Goal: Transaction & Acquisition: Purchase product/service

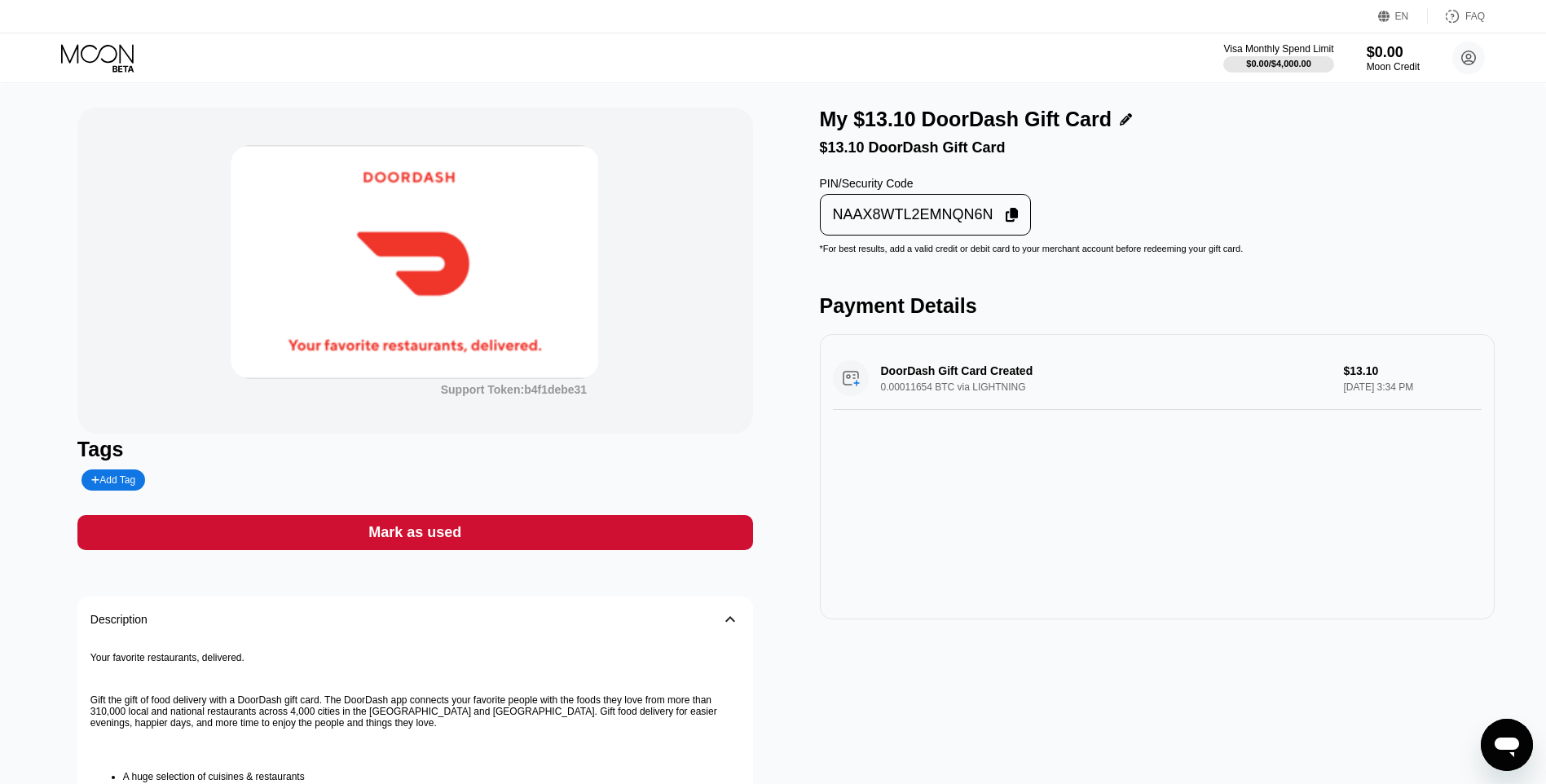
click at [519, 557] on div "Support Token: b4f1debe31 Tags Add Tag Mark as used Description 󰅀 Your favorite…" at bounding box center [415, 564] width 675 height 913
click at [534, 548] on div "Mark as used" at bounding box center [415, 533] width 675 height 35
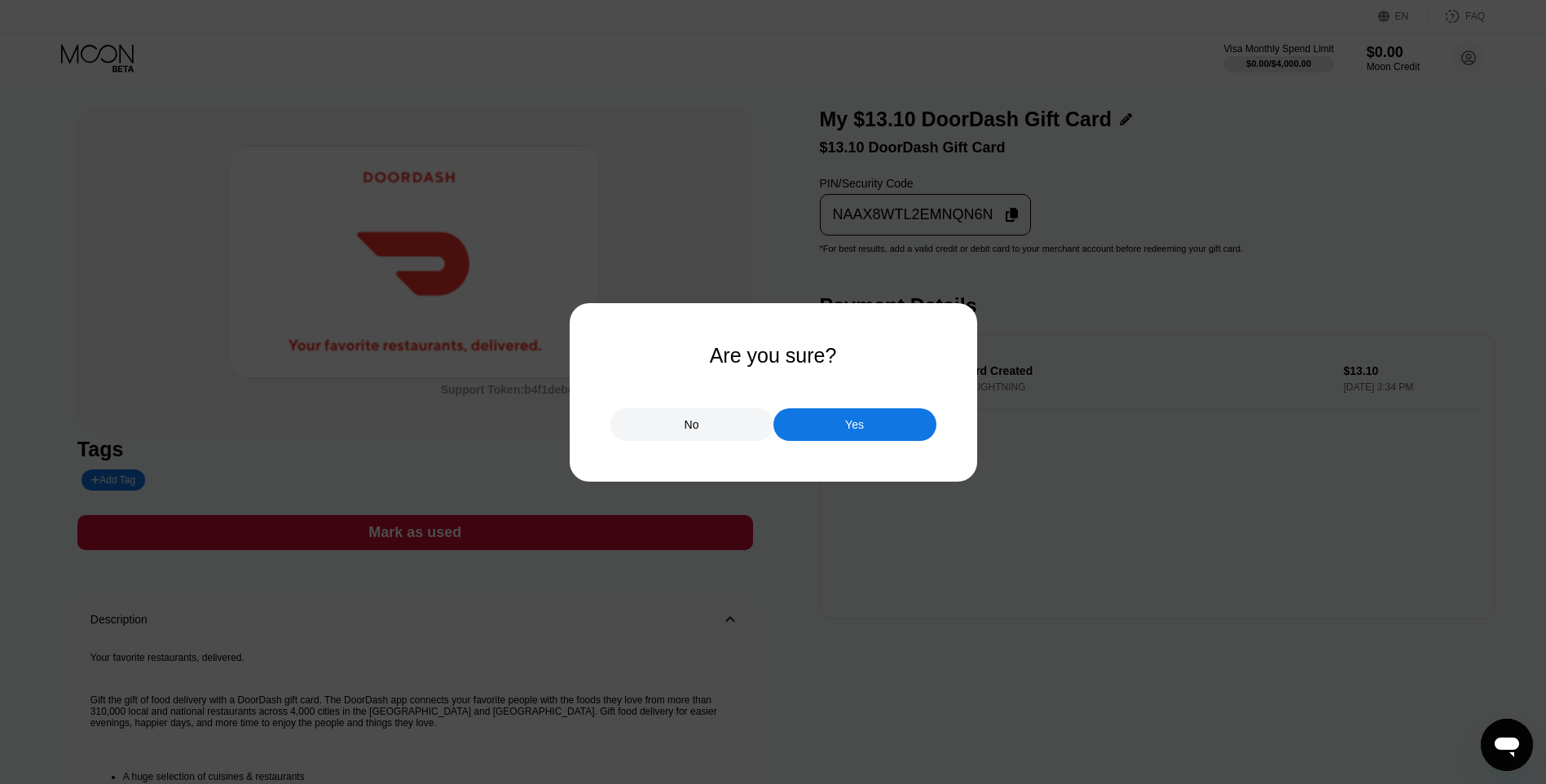
click at [830, 412] on div "Yes" at bounding box center [854, 424] width 163 height 32
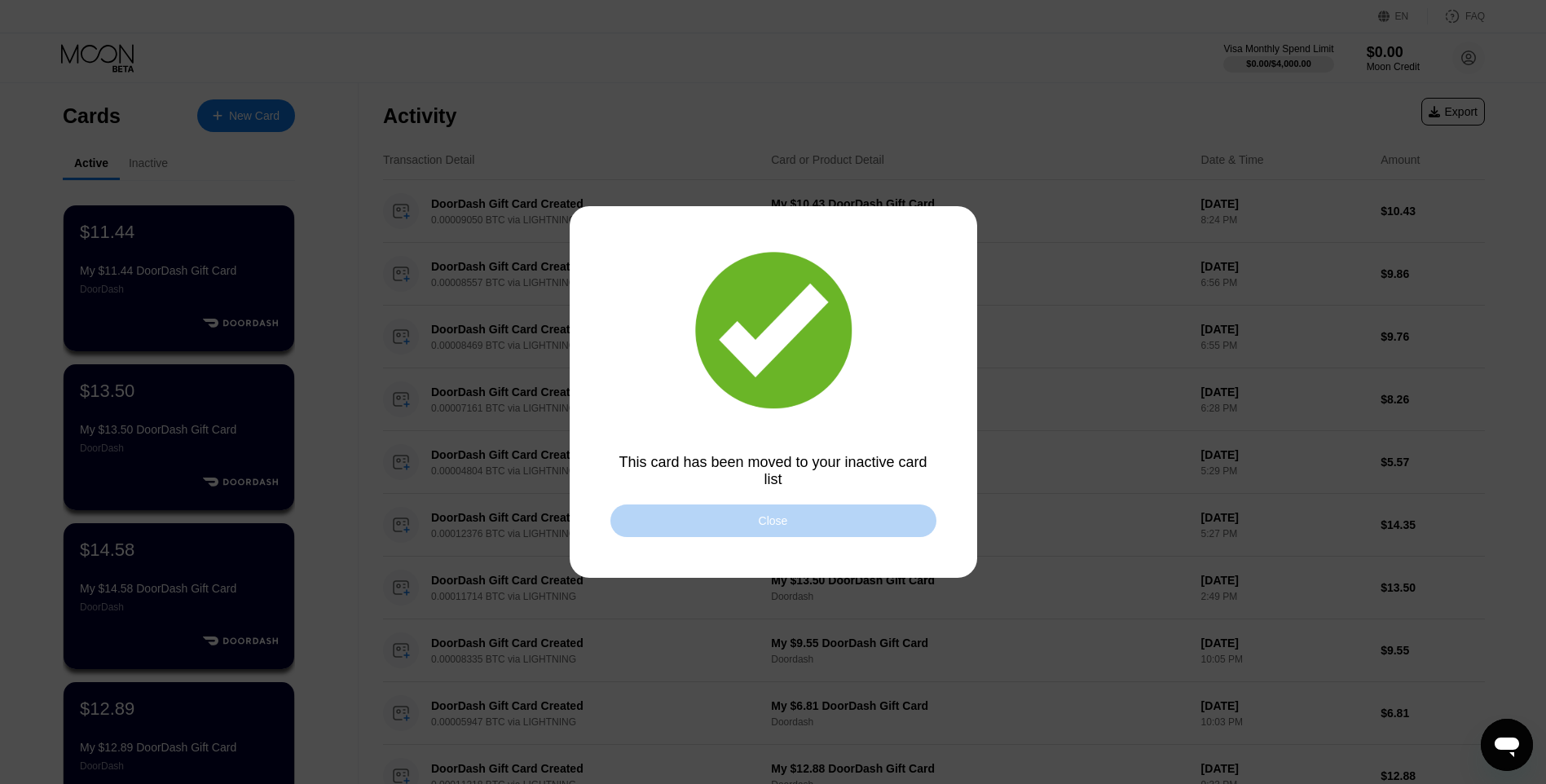
drag, startPoint x: 650, startPoint y: 519, endPoint x: 324, endPoint y: 245, distance: 425.9
click at [642, 519] on div "Close" at bounding box center [773, 520] width 326 height 32
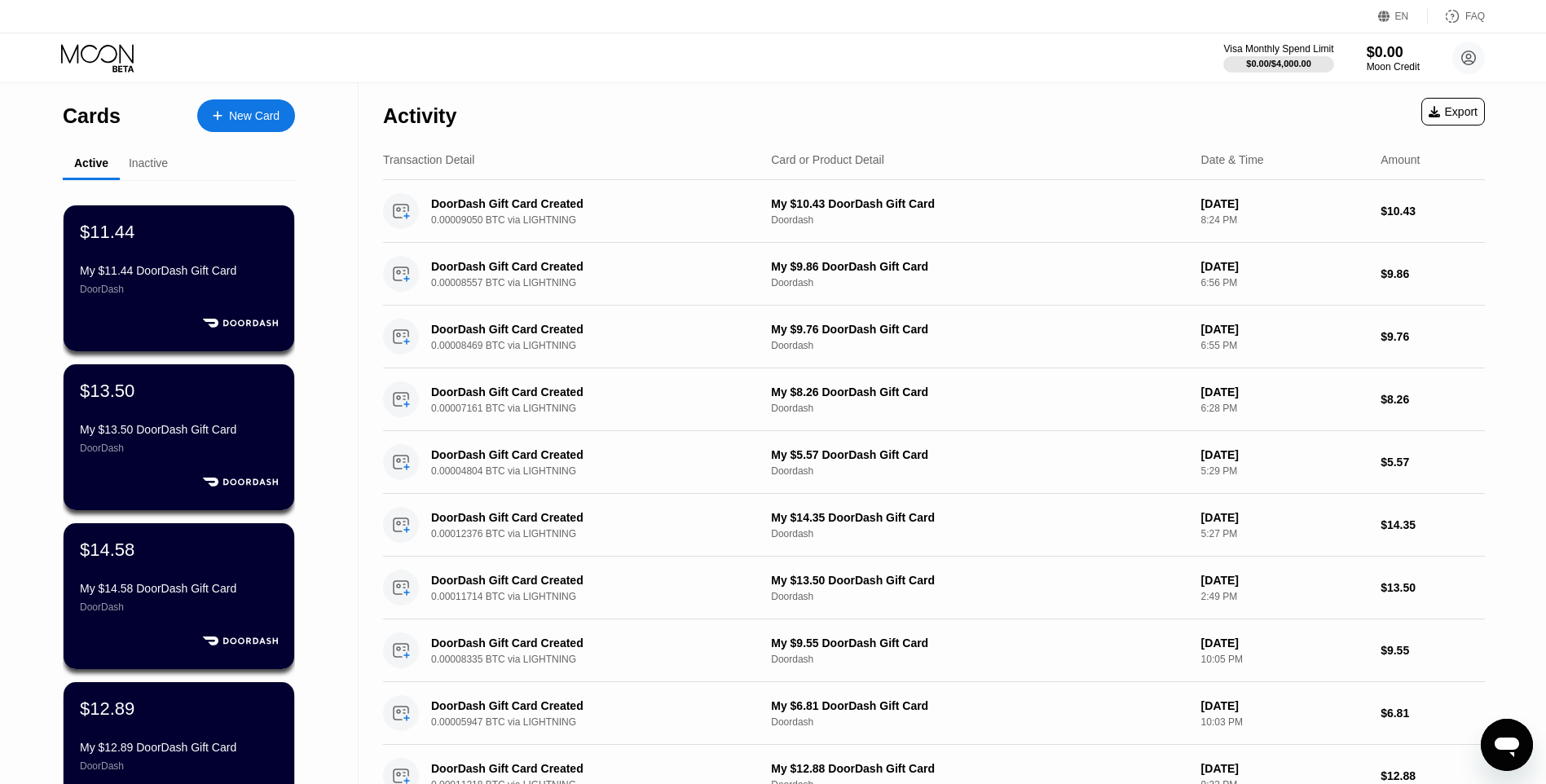
click at [243, 102] on div "New Card" at bounding box center [246, 115] width 98 height 32
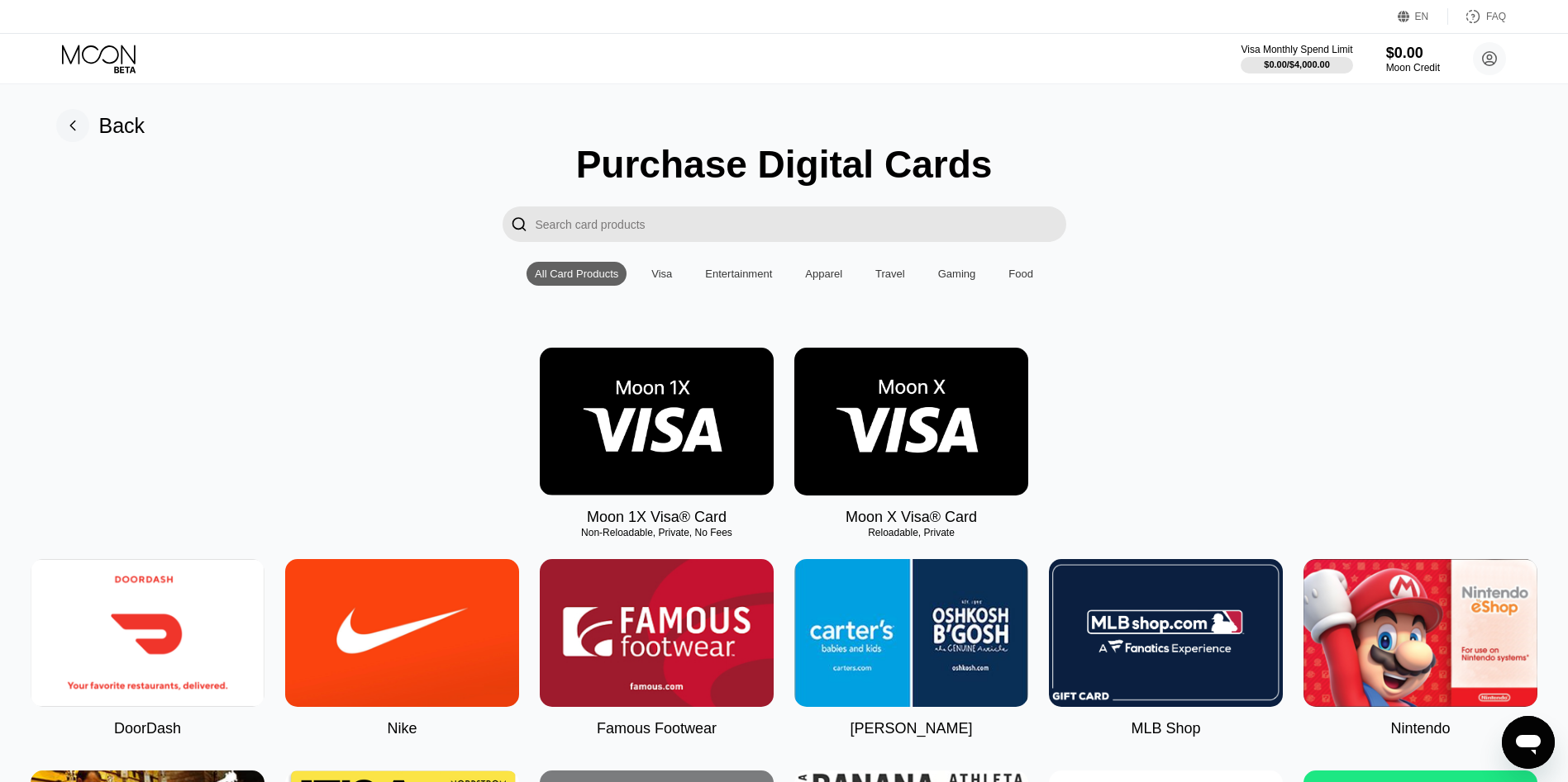
click at [194, 616] on img at bounding box center [147, 633] width 234 height 147
type input "0"
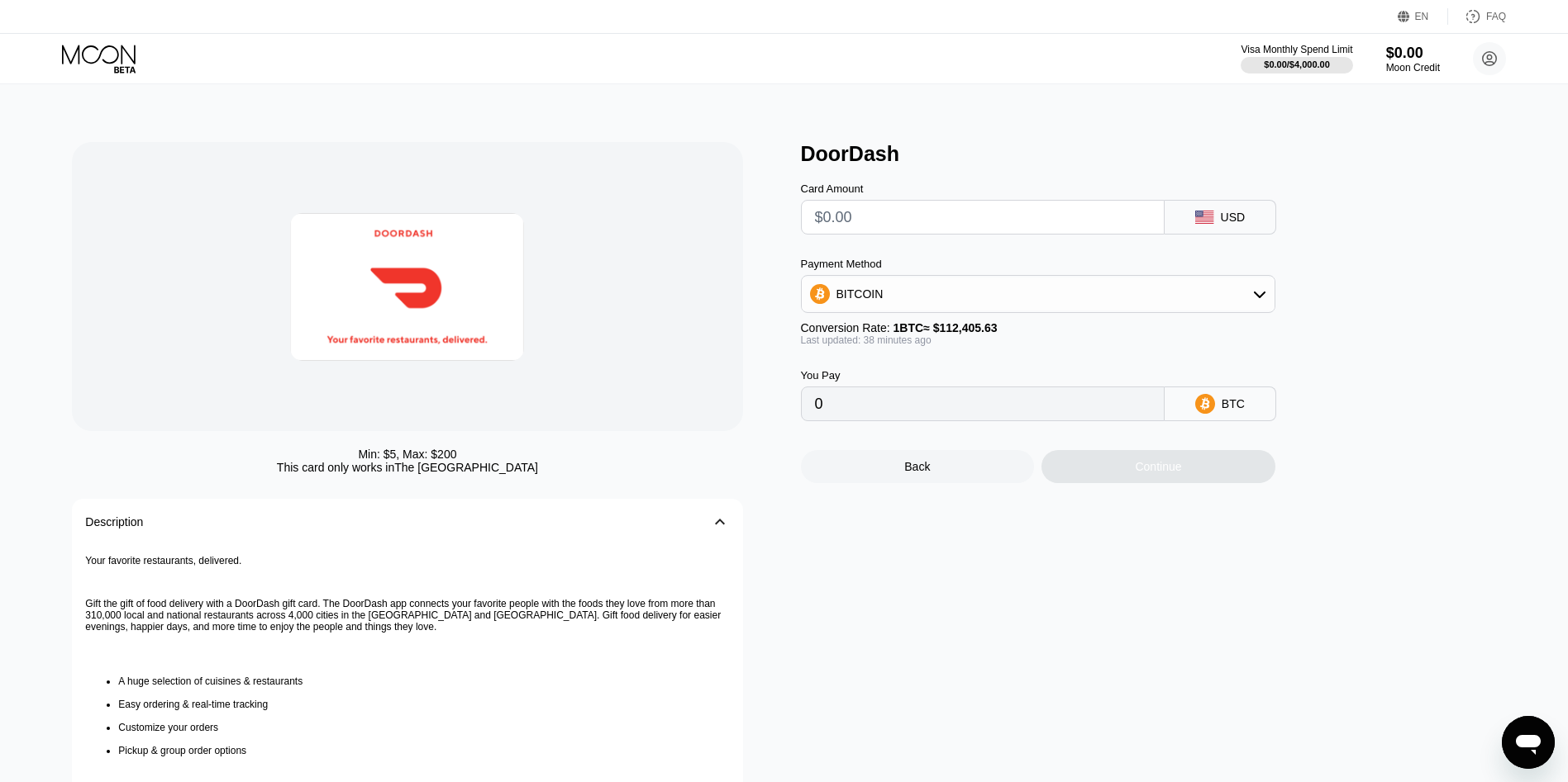
click at [999, 222] on input "text" at bounding box center [982, 216] width 335 height 33
type input "$5."
type input "0.00004447"
type input "$5.45"
type input "0.00004847"
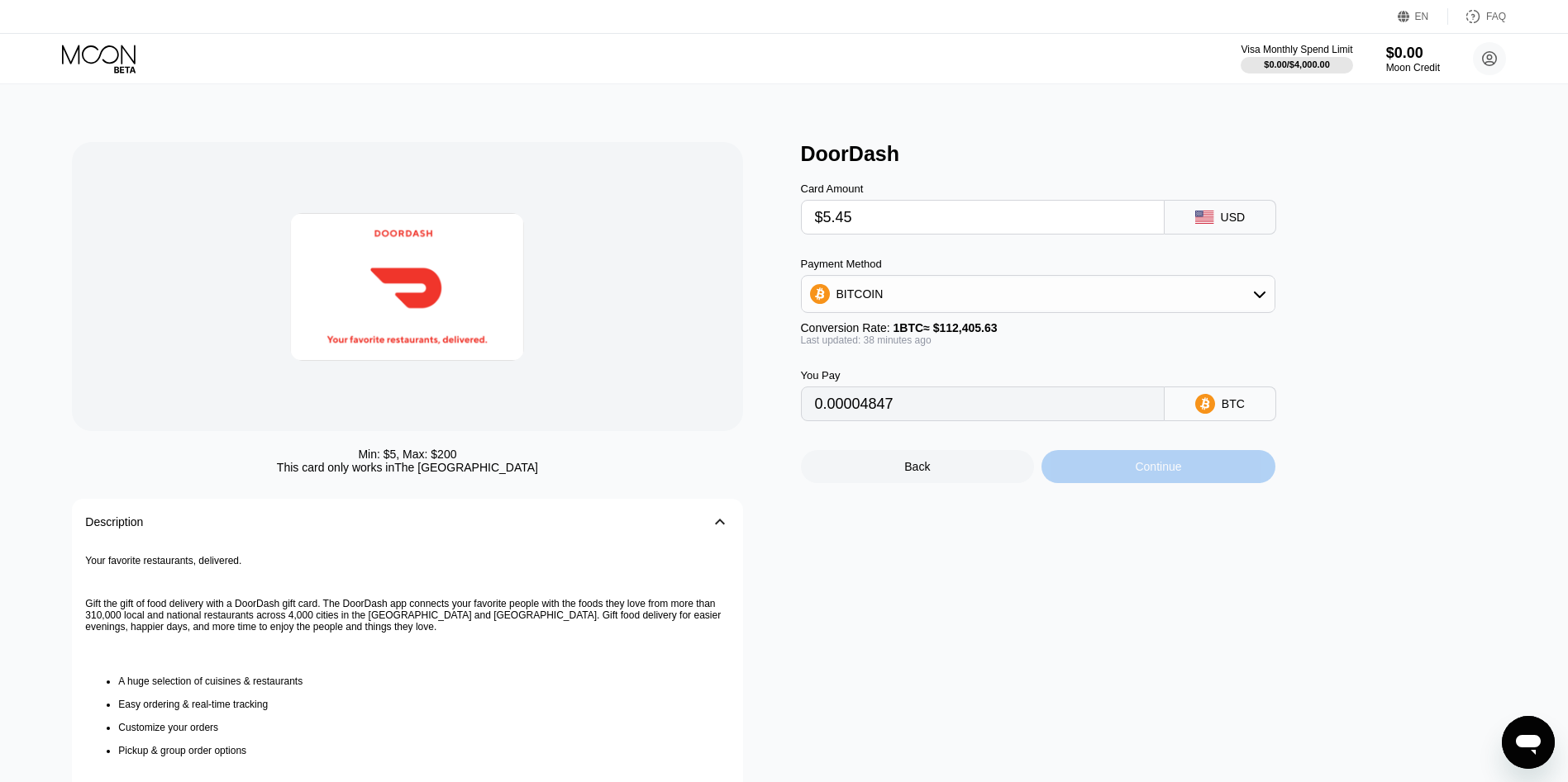
click at [1143, 473] on div "Continue" at bounding box center [1158, 467] width 47 height 13
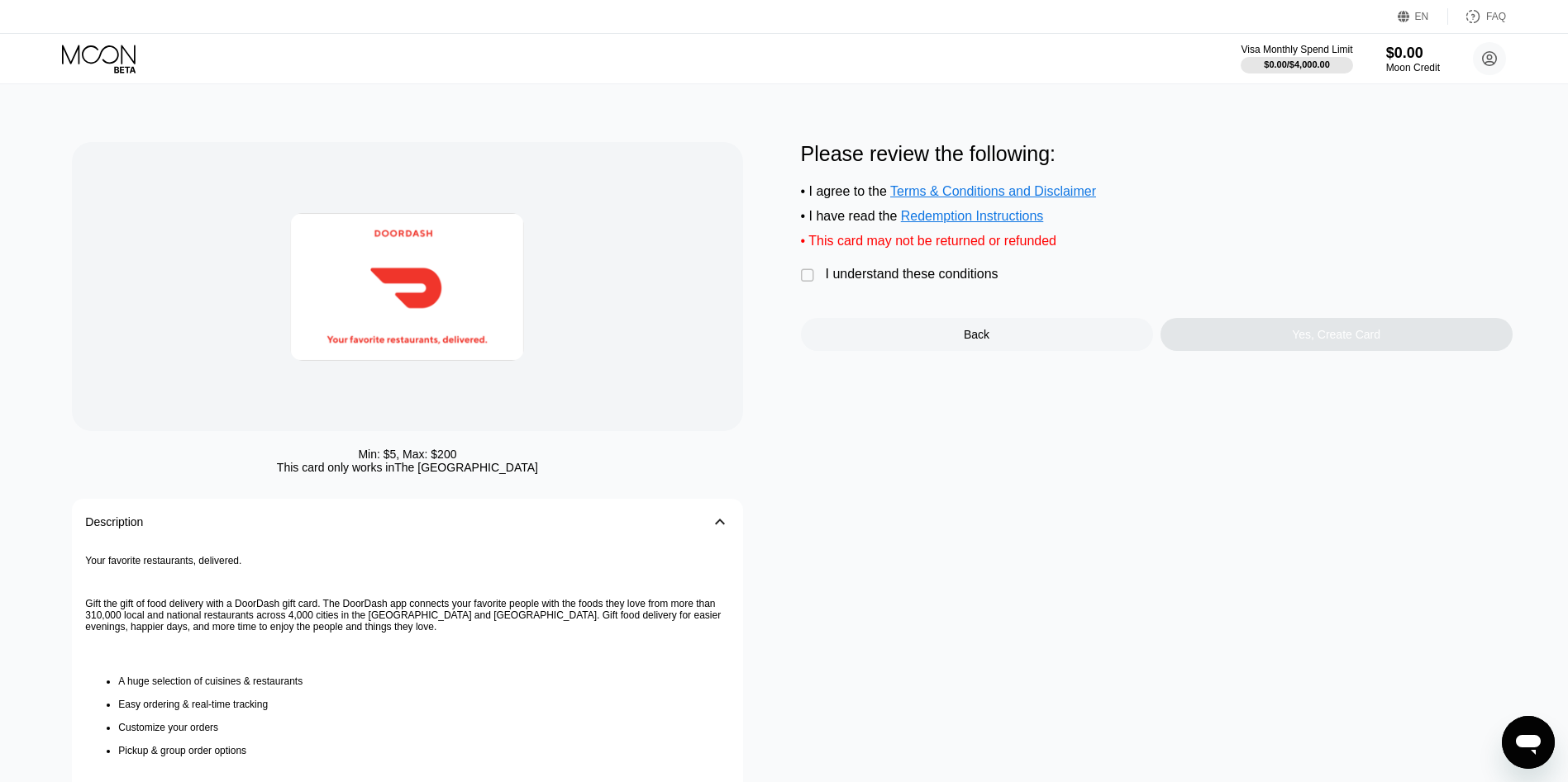
click at [971, 308] on div "Please review the following: • I agree to the Terms & Conditions and Disclaimer…" at bounding box center [1156, 246] width 711 height 209
click at [972, 282] on div "I understand these conditions" at bounding box center [912, 274] width 173 height 15
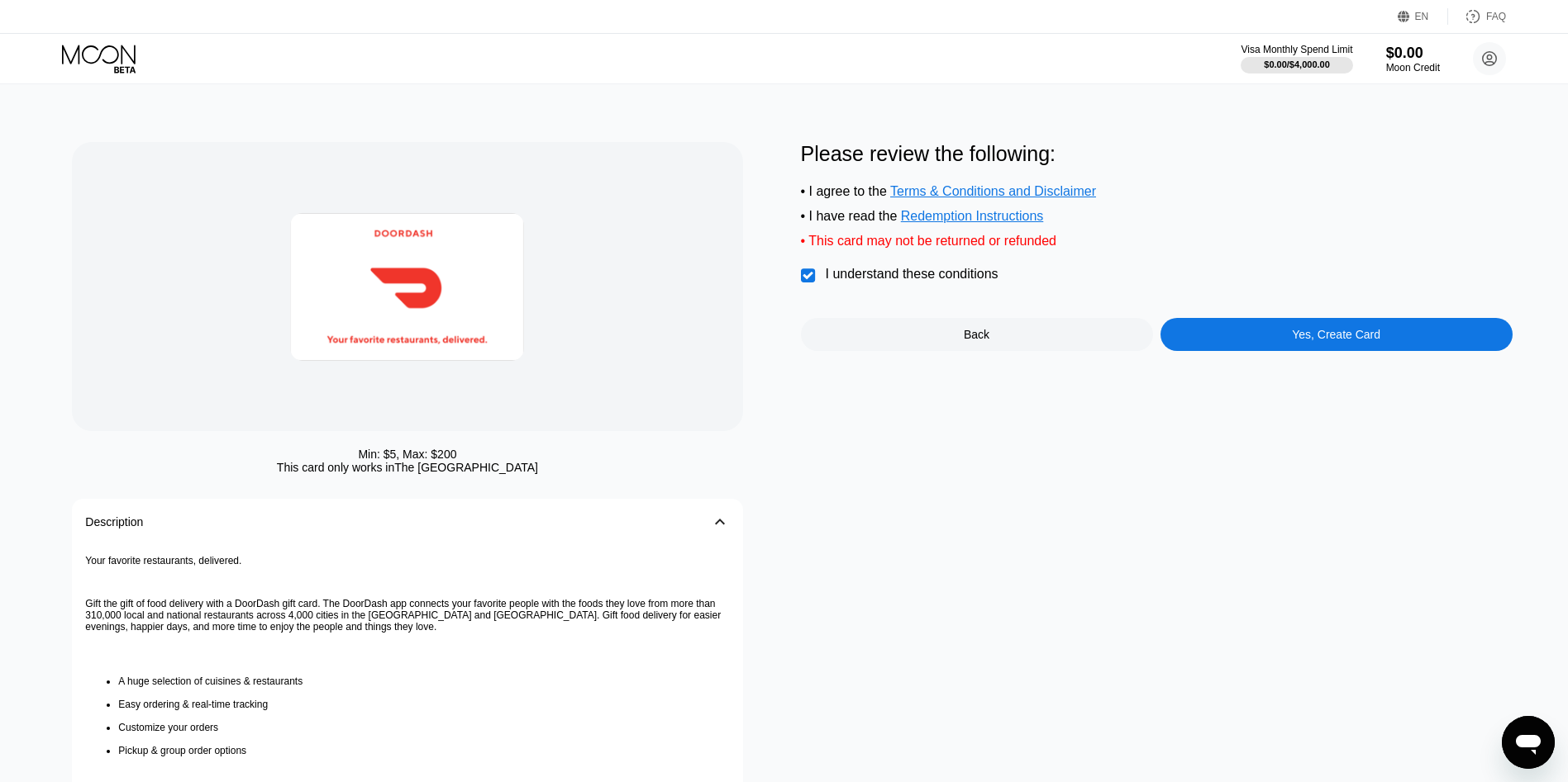
click at [1359, 367] on div "Please review the following: • I agree to the Terms & Conditions and Disclaimer…" at bounding box center [1156, 535] width 711 height 787
click at [1365, 351] on div "Yes, Create Card" at bounding box center [1336, 334] width 352 height 33
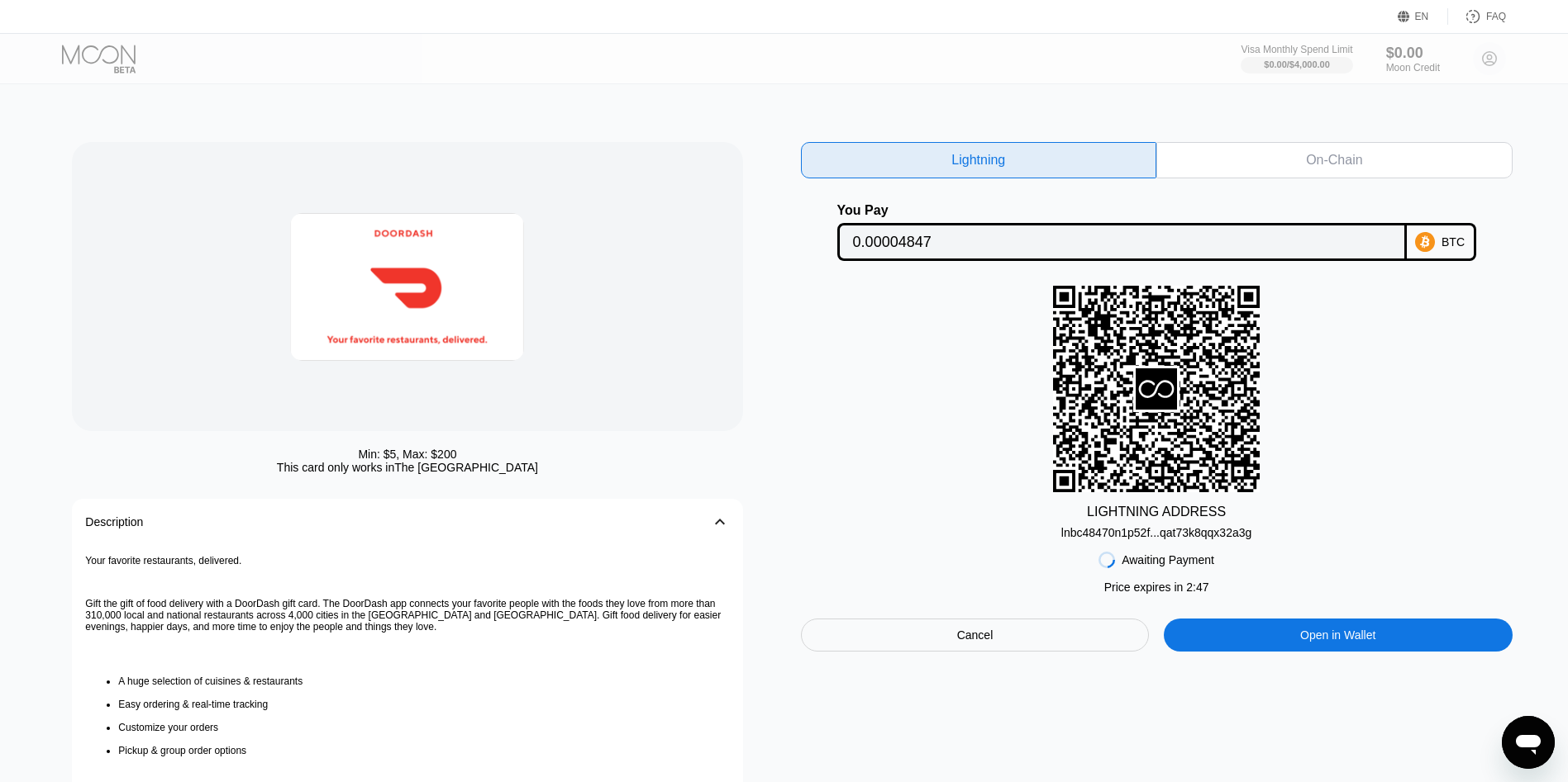
click at [218, 269] on div at bounding box center [407, 286] width 670 height 289
click at [1184, 531] on div "lnbc48470n1p52f...qat73k8qqx32a3g" at bounding box center [1156, 533] width 190 height 13
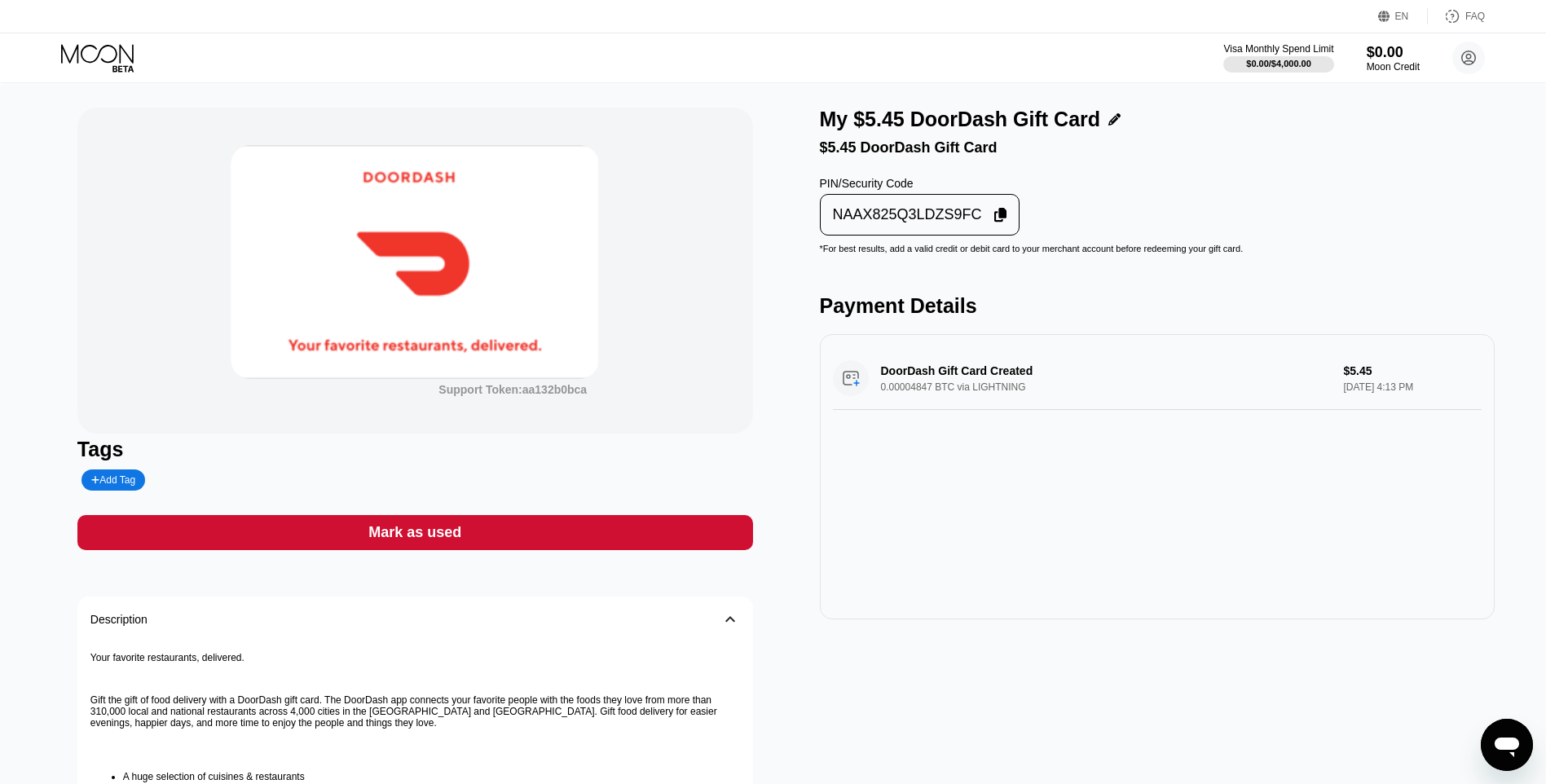
drag, startPoint x: 900, startPoint y: 199, endPoint x: 893, endPoint y: 202, distance: 7.6
click at [898, 199] on div "PIN/Security Code NAAX825Q3LDZS9FC" at bounding box center [920, 206] width 201 height 59
click at [885, 204] on div "NAAX825Q3LDZS9FC" at bounding box center [920, 214] width 201 height 41
click at [270, 558] on div "Support Token: aa132b0bca Tags Add Tag Mark as used Description 󰅀 Your favorite…" at bounding box center [415, 564] width 675 height 913
click at [382, 530] on div "Mark as used" at bounding box center [414, 532] width 93 height 18
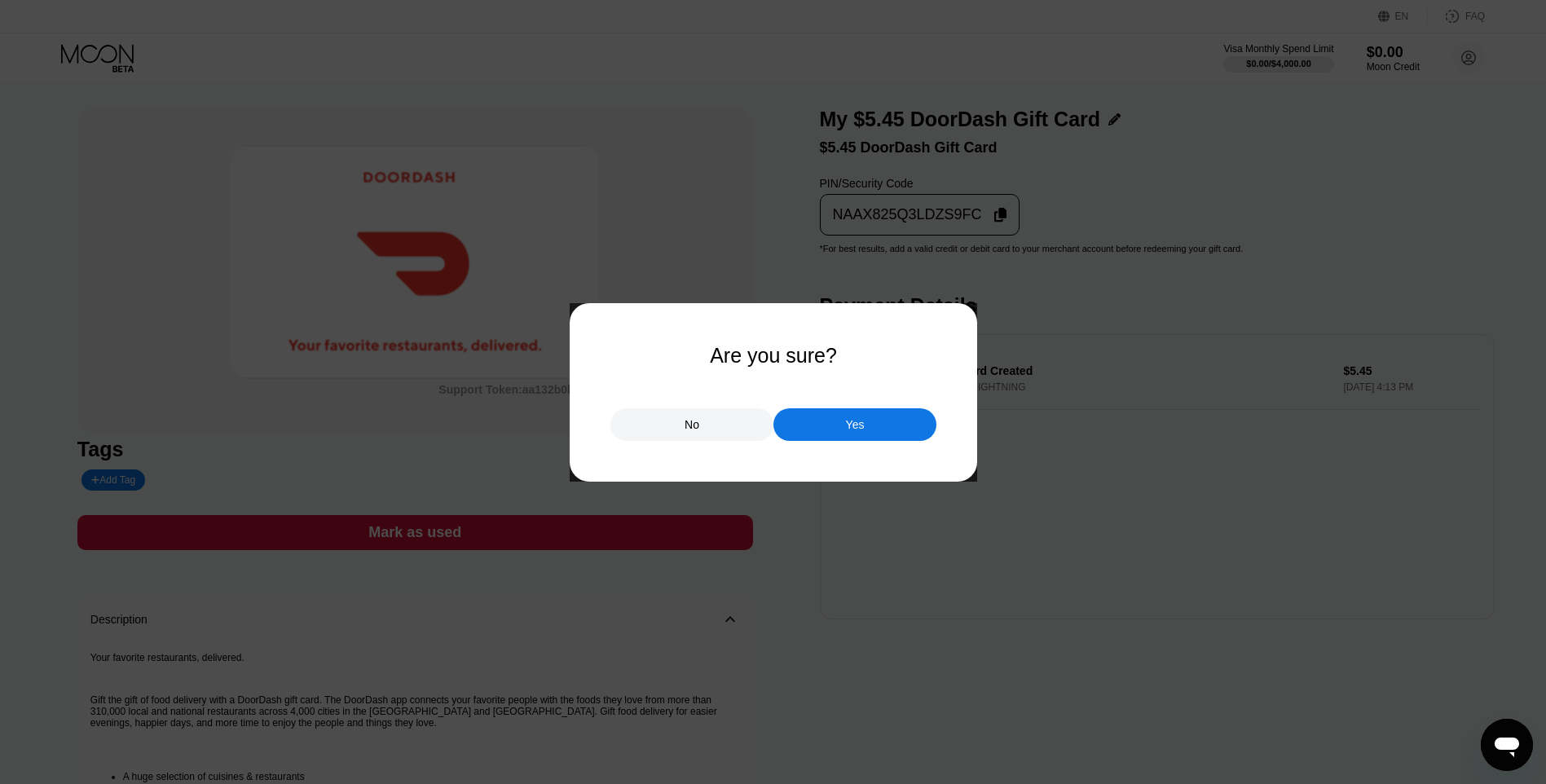
click at [825, 439] on div "Yes" at bounding box center [854, 424] width 163 height 32
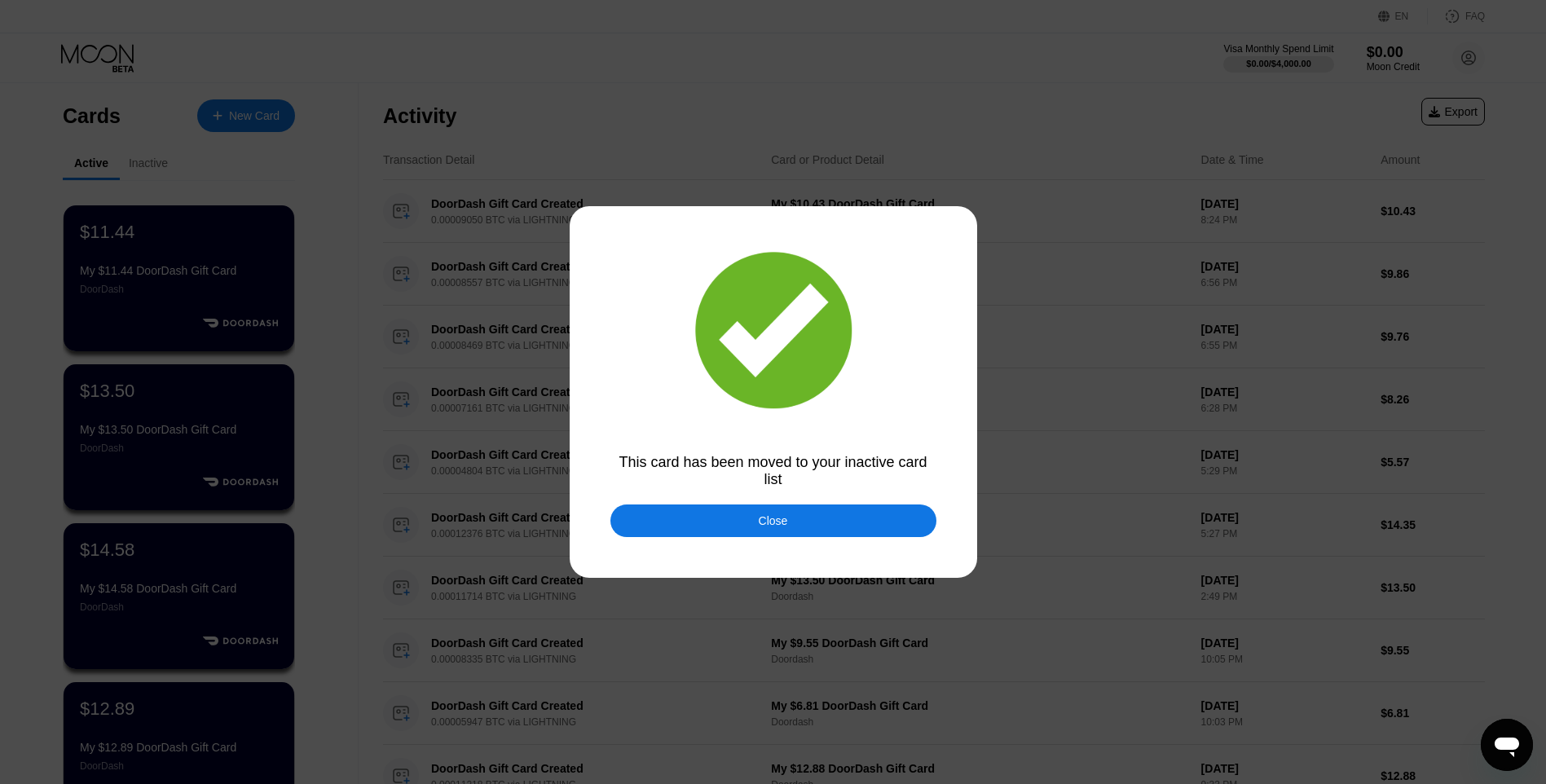
drag, startPoint x: 728, startPoint y: 544, endPoint x: 733, endPoint y: 537, distance: 8.6
click at [729, 545] on div at bounding box center [779, 392] width 1558 height 784
drag, startPoint x: 733, startPoint y: 537, endPoint x: 415, endPoint y: 279, distance: 409.5
click at [733, 536] on div "Close" at bounding box center [773, 520] width 326 height 32
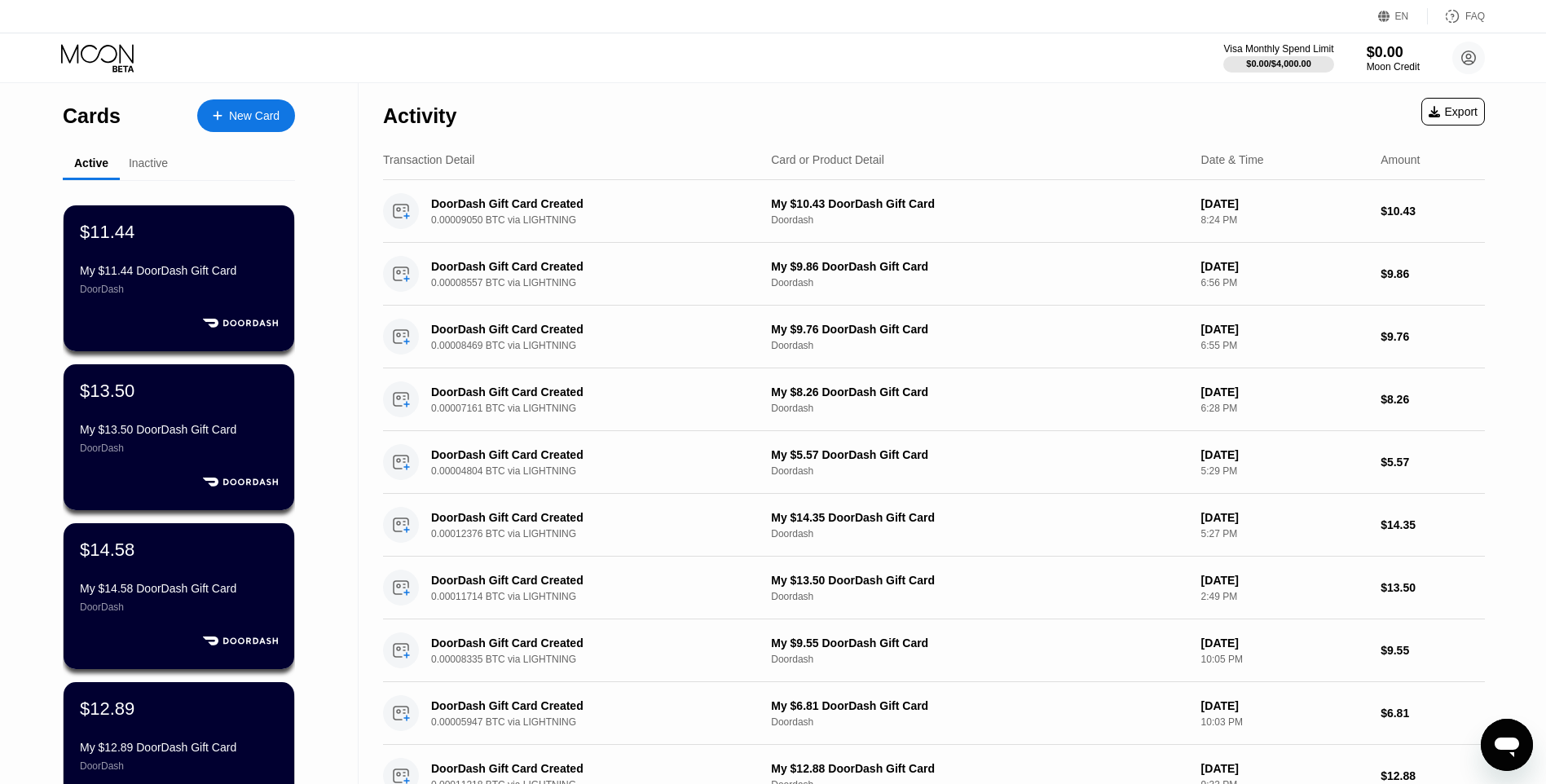
click at [265, 117] on div "New Card" at bounding box center [254, 116] width 51 height 14
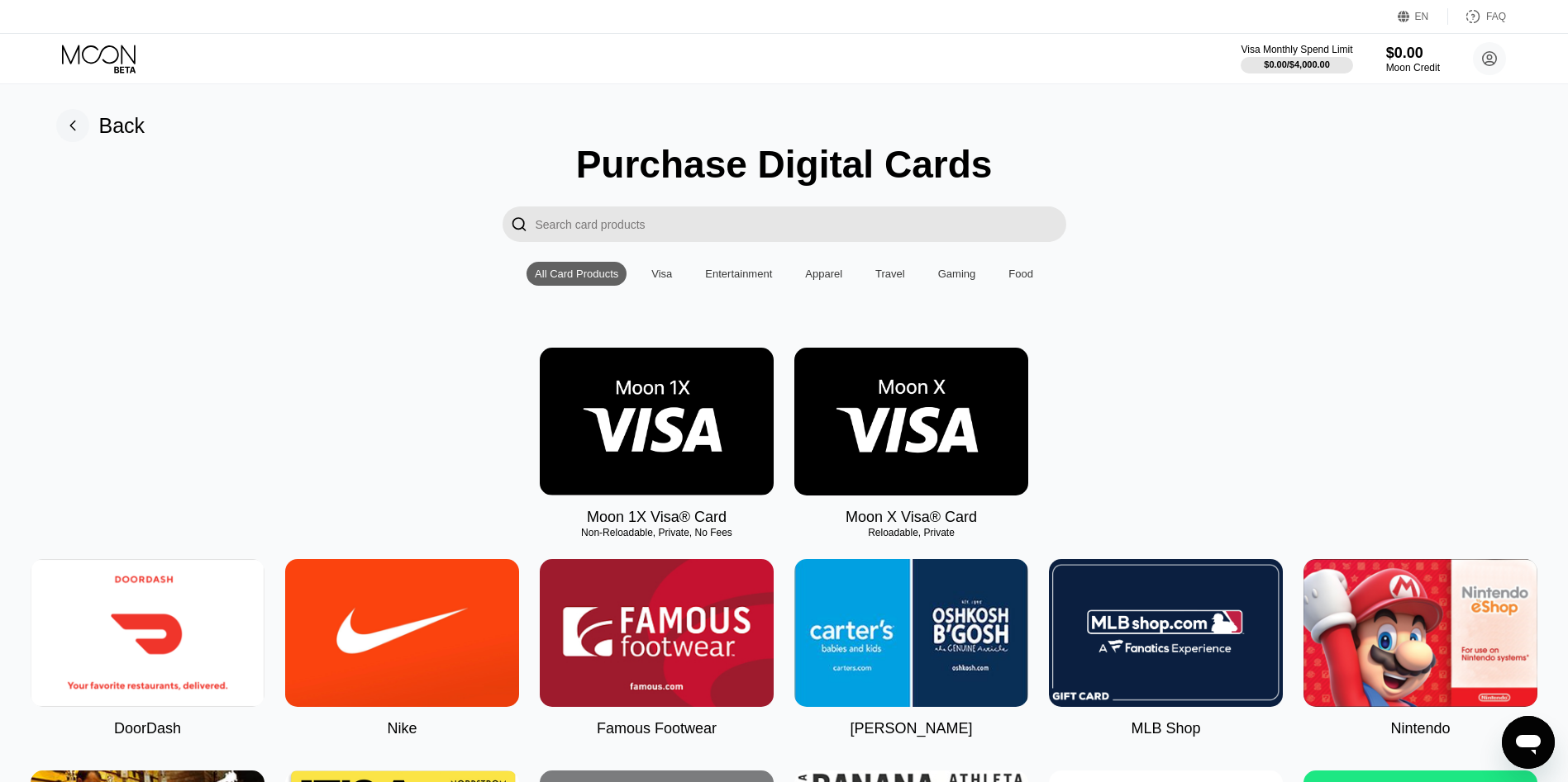
click at [109, 593] on img at bounding box center [147, 633] width 234 height 147
type input "0"
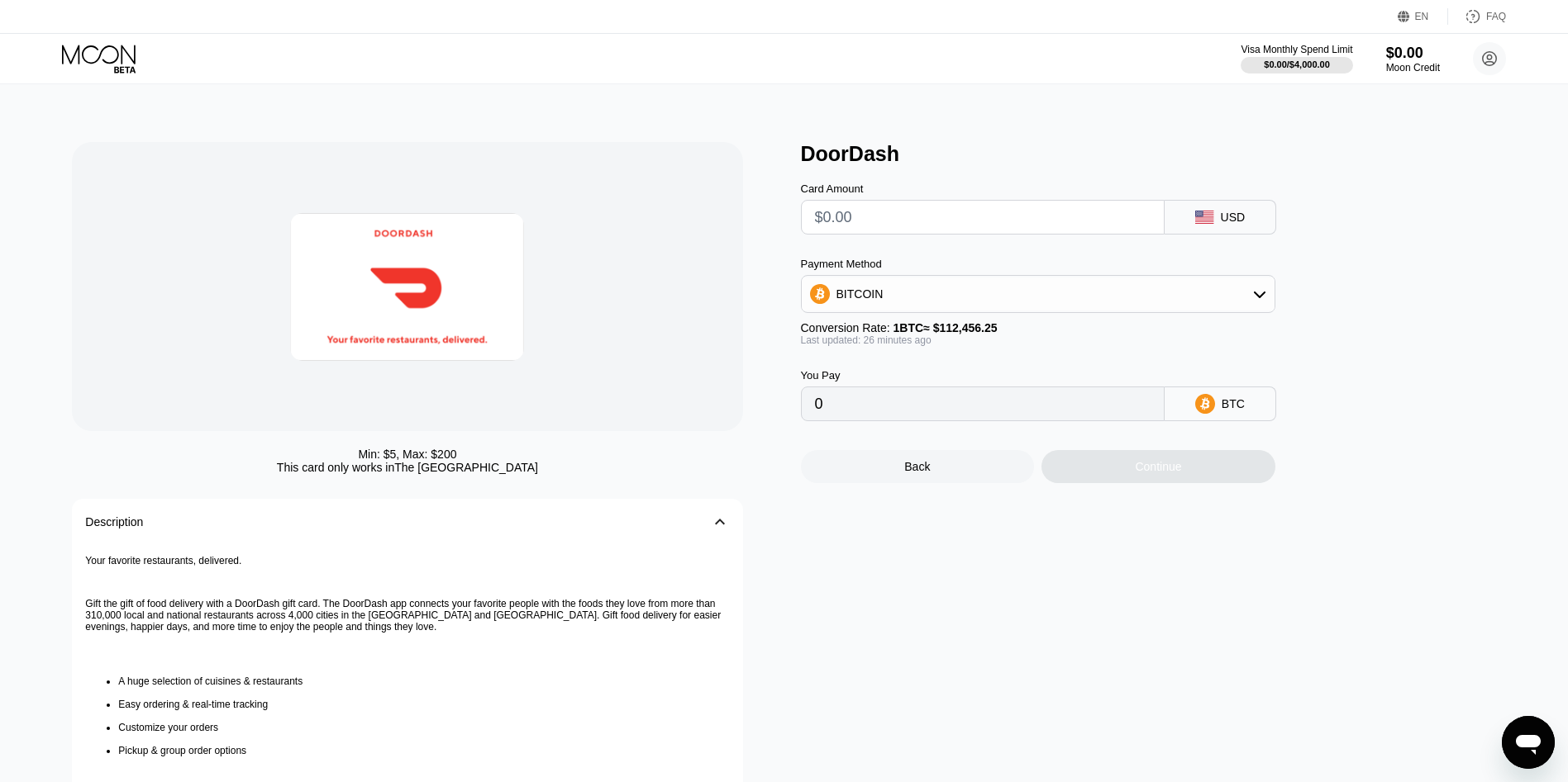
drag, startPoint x: 861, startPoint y: 203, endPoint x: 854, endPoint y: 208, distance: 8.6
click at [858, 205] on div "Card Amount" at bounding box center [983, 209] width 364 height 52
click at [852, 203] on div "Card Amount" at bounding box center [983, 209] width 364 height 52
click at [867, 218] on input "text" at bounding box center [982, 216] width 335 height 33
type input "$15.25"
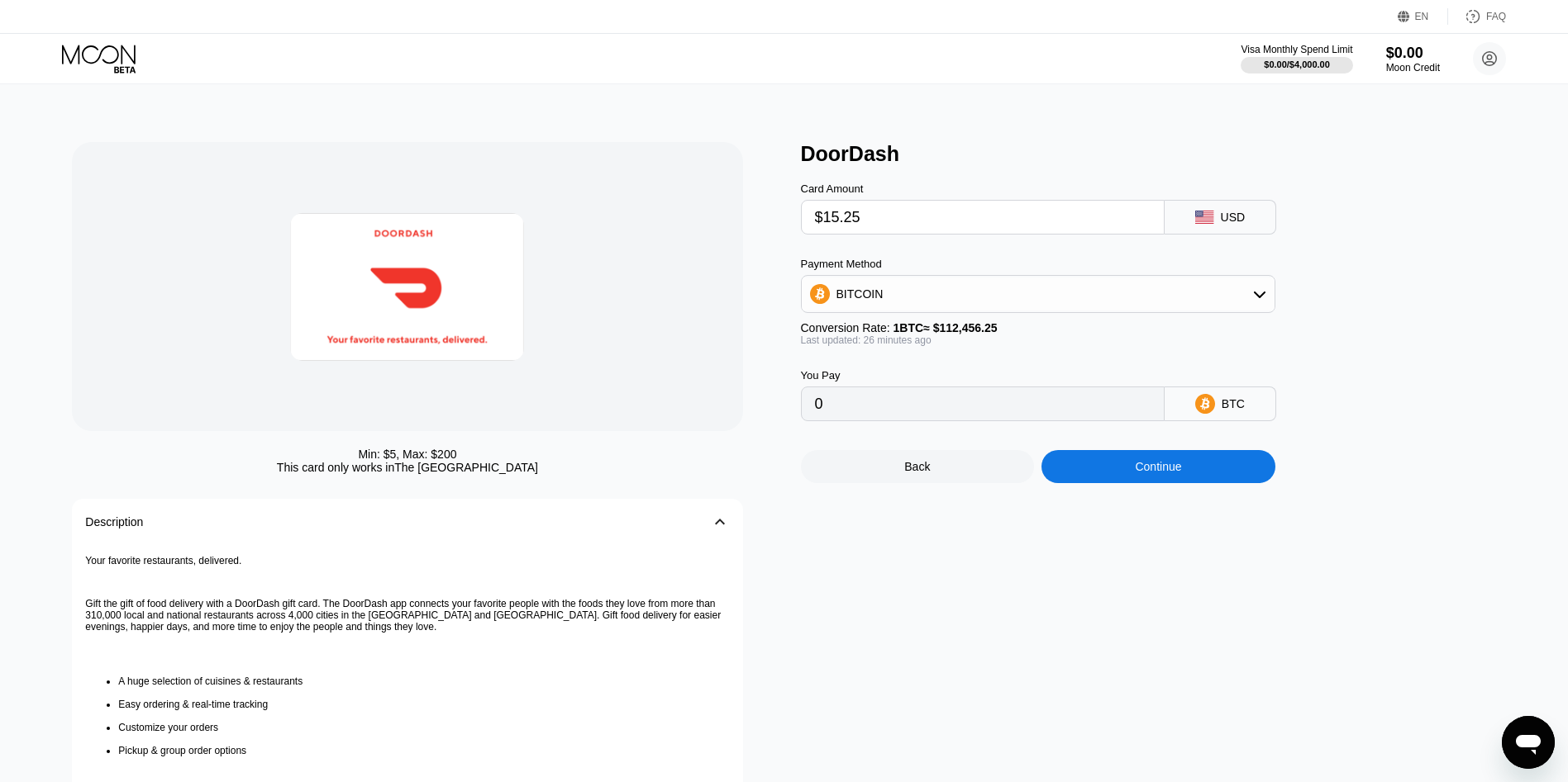
type input "0.00013555"
type input "$15.25"
drag, startPoint x: 1176, startPoint y: 463, endPoint x: 1181, endPoint y: 472, distance: 10.3
click at [1181, 472] on div "Continue" at bounding box center [1158, 467] width 234 height 33
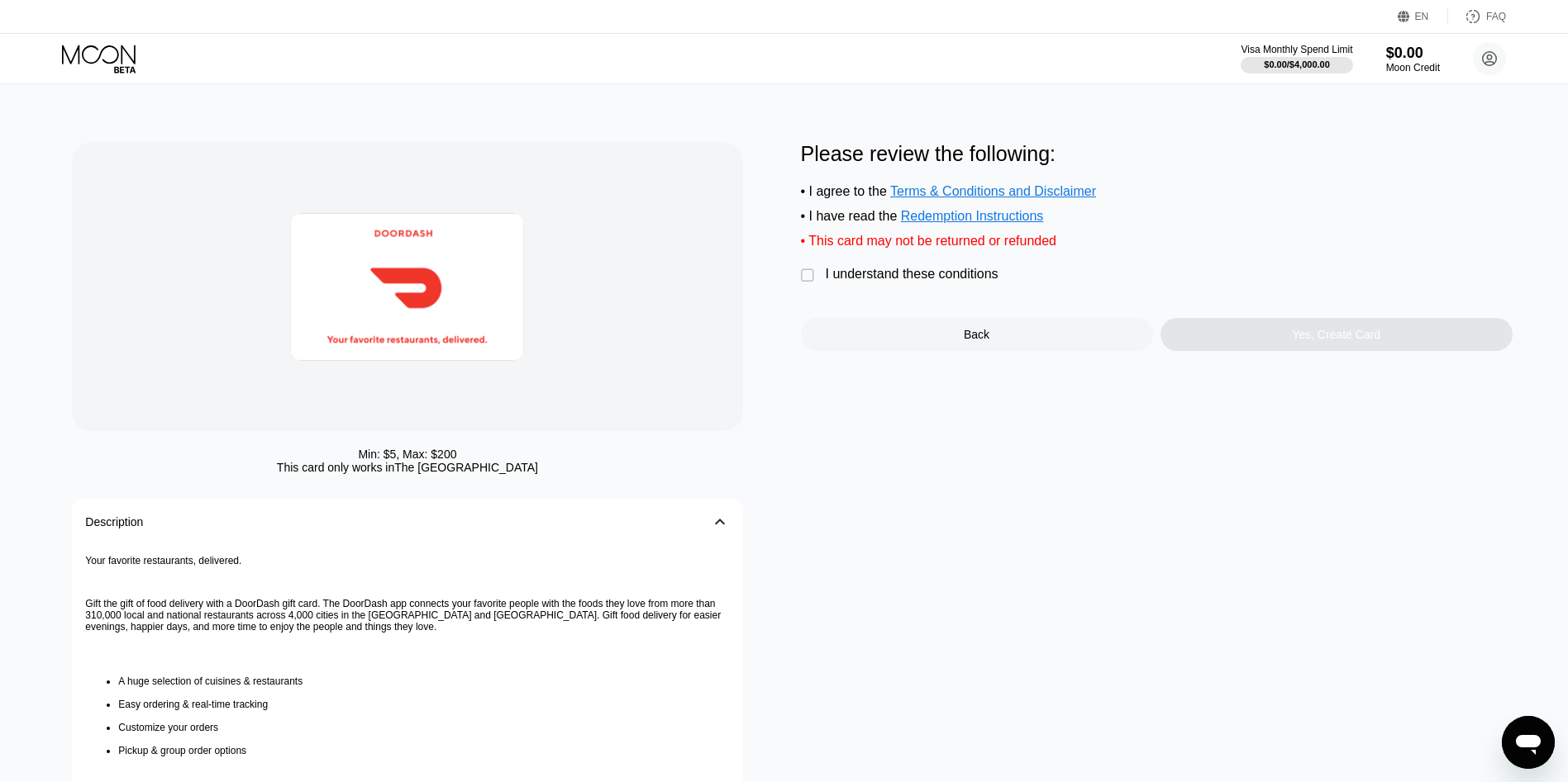
drag, startPoint x: 973, startPoint y: 290, endPoint x: 1028, endPoint y: 298, distance: 55.6
click at [975, 282] on div "I understand these conditions" at bounding box center [912, 274] width 173 height 15
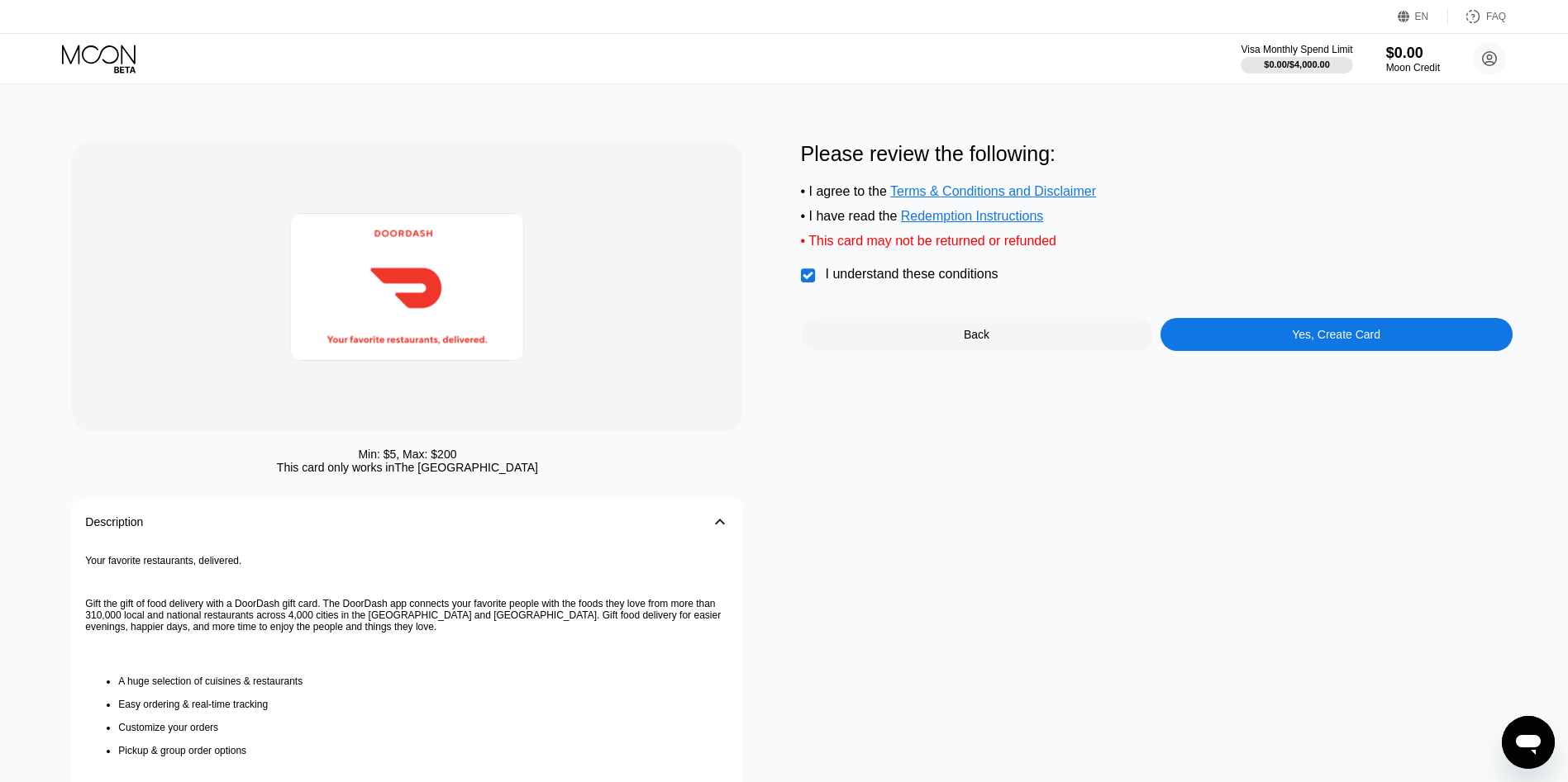
click at [1196, 342] on div "Yes, Create Card" at bounding box center [1336, 334] width 352 height 33
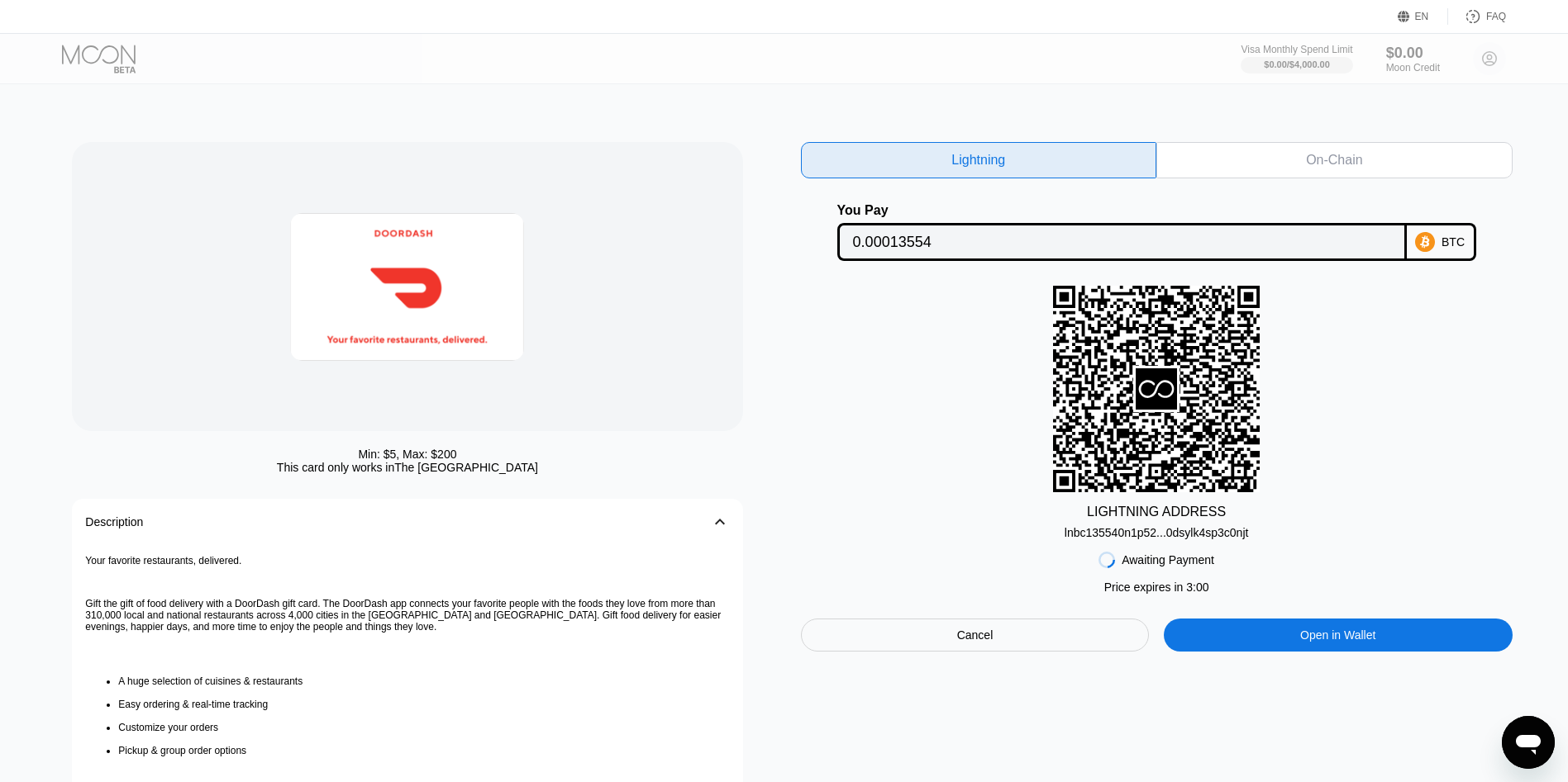
drag, startPoint x: 1200, startPoint y: 541, endPoint x: 1037, endPoint y: 395, distance: 218.8
click at [1200, 539] on div "lnbc135540n1p52...0dsylk4sp3c0njt" at bounding box center [1155, 533] width 184 height 13
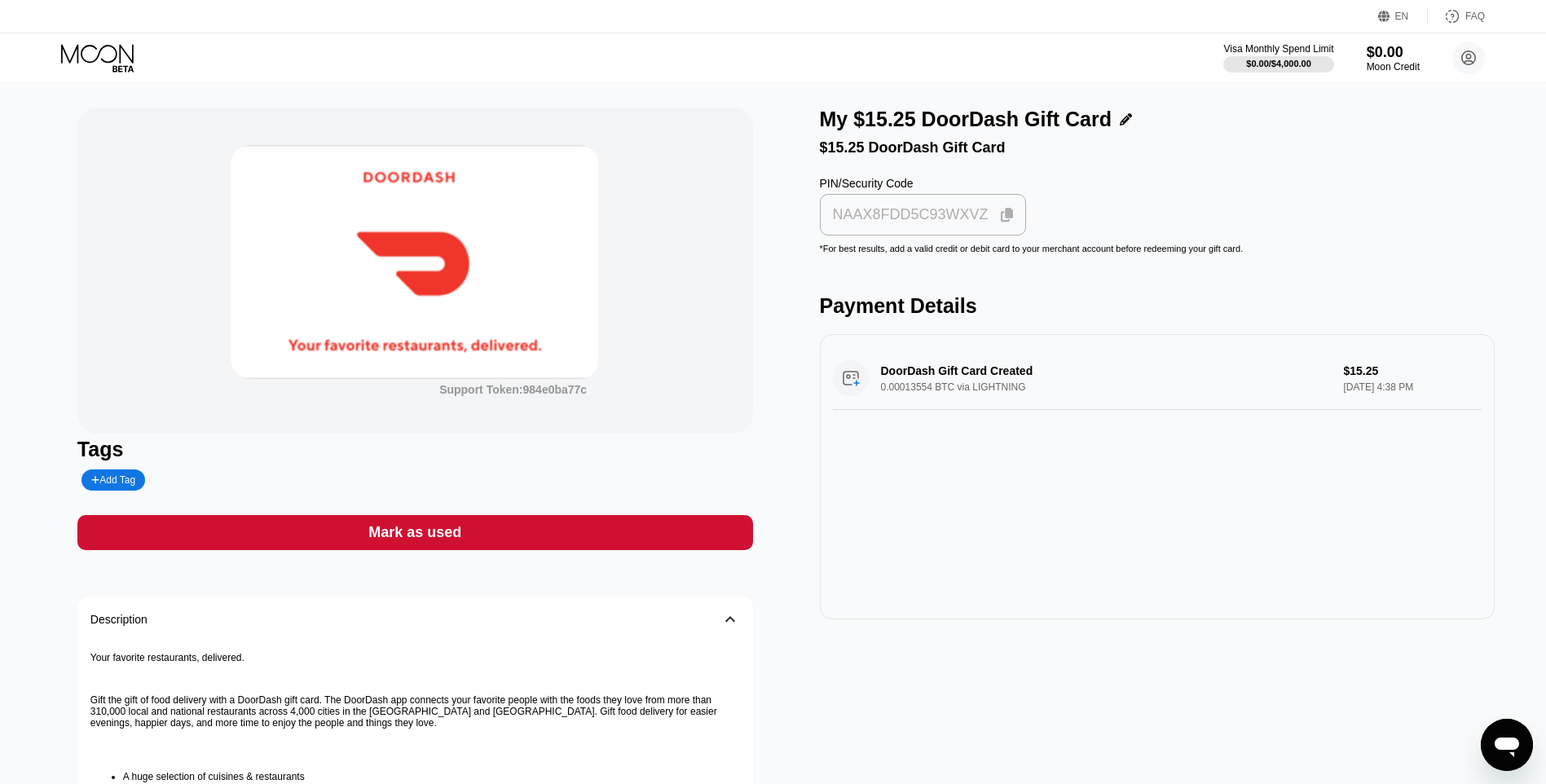
click at [963, 231] on div "NAAX8FDD5C93WXVZ" at bounding box center [923, 214] width 197 height 32
drag, startPoint x: 55, startPoint y: 241, endPoint x: 61, endPoint y: 233, distance: 10.0
click at [59, 240] on div "Support Token: 984e0ba77c Tags Add Tag Mark as used Description 󰅀 Your favorite…" at bounding box center [773, 571] width 1546 height 977
